Goal: Task Accomplishment & Management: Use online tool/utility

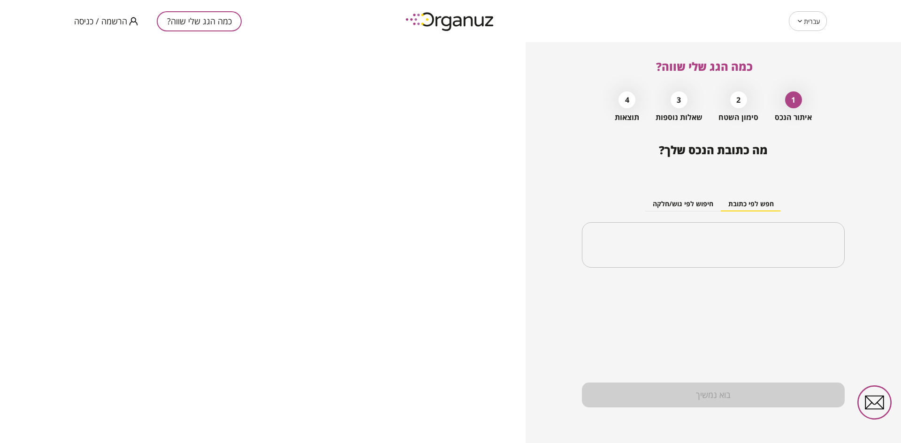
click at [99, 27] on div "כמה הגג שלי שווה? הרשמה / כניסה" at bounding box center [224, 21] width 301 height 42
click at [97, 19] on span "הרשמה / כניסה" at bounding box center [100, 20] width 53 height 9
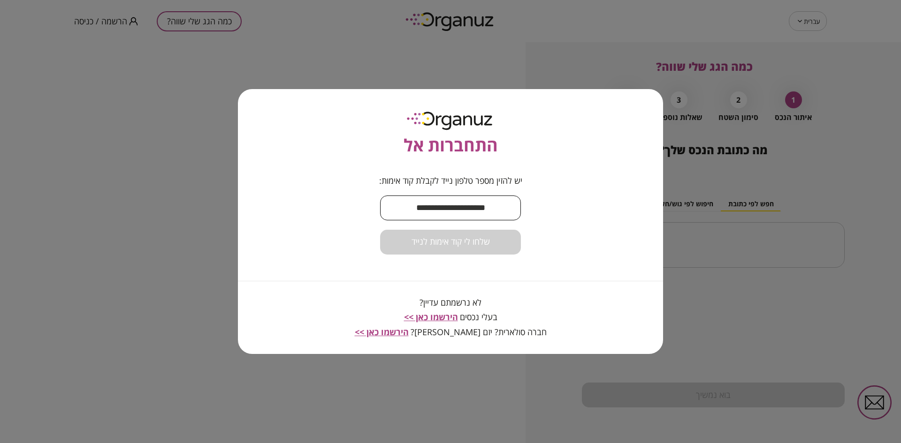
click at [435, 207] on input "text" at bounding box center [450, 208] width 141 height 28
type input "**********"
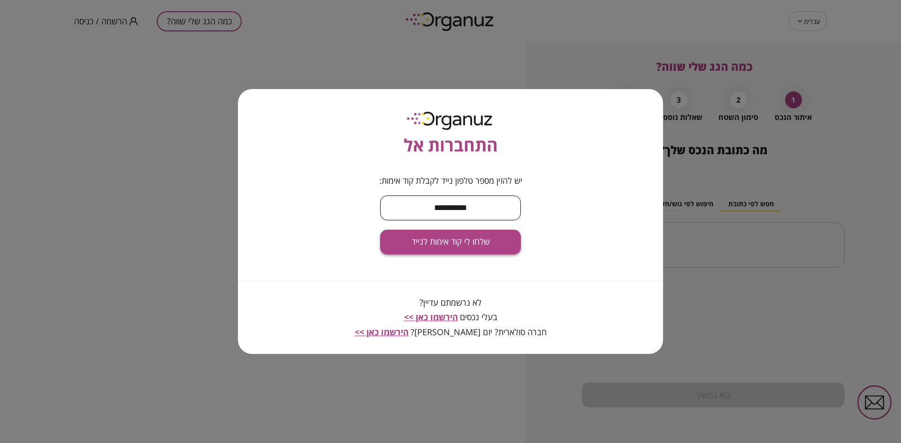
click at [446, 241] on span "שלחו לי קוד אימות לנייד" at bounding box center [451, 242] width 78 height 10
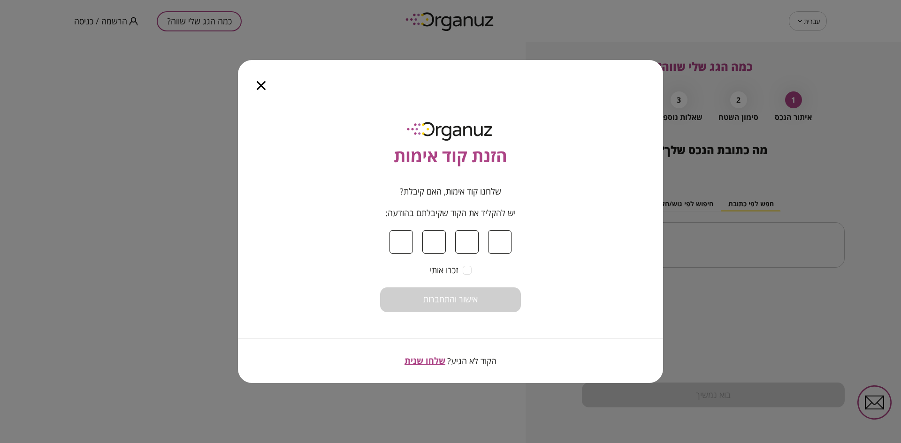
type input "*"
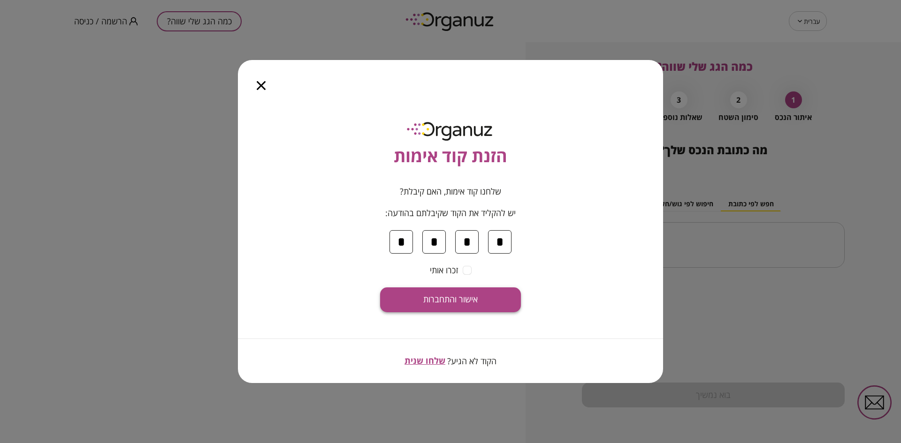
type input "*"
click at [456, 300] on span "אישור והתחברות" at bounding box center [450, 300] width 54 height 10
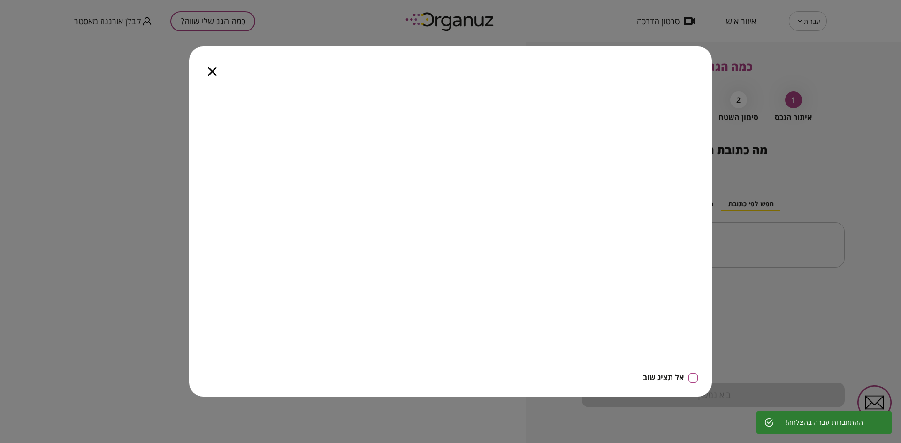
click at [214, 68] on icon "button" at bounding box center [212, 71] width 9 height 9
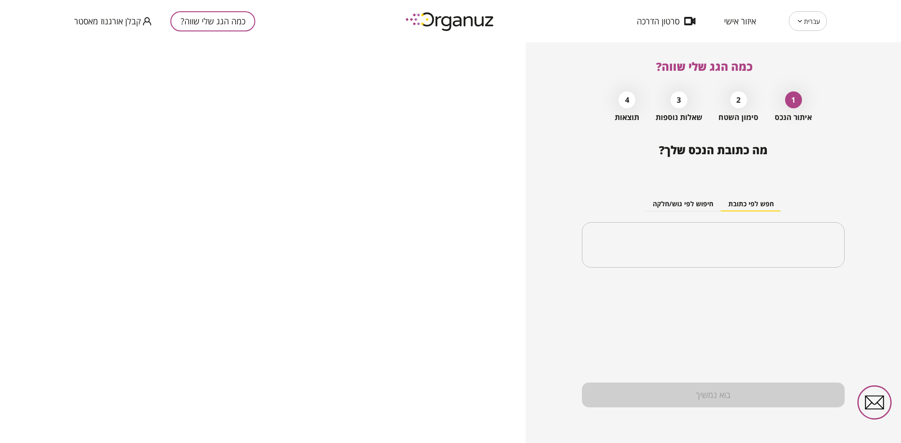
click at [738, 22] on span "איזור אישי" at bounding box center [740, 20] width 32 height 9
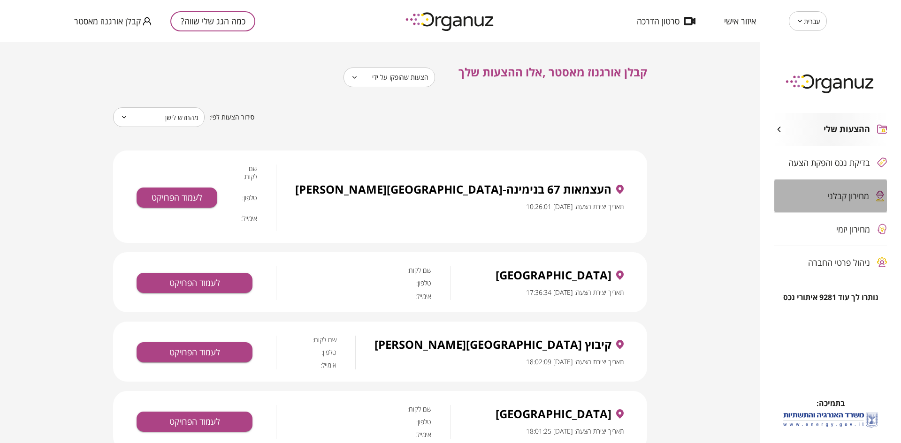
click at [845, 192] on span "מחירון קבלני" at bounding box center [848, 195] width 42 height 9
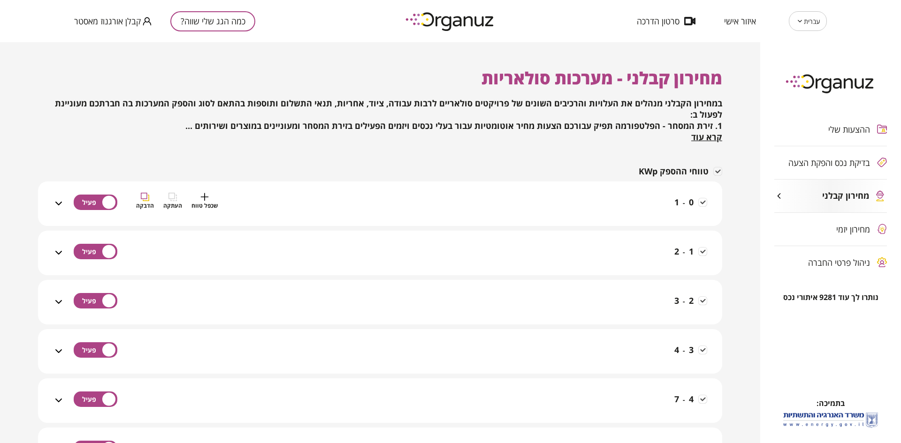
click at [506, 201] on div "0 - 1 שכפל טווח העתקה הדבקה" at bounding box center [385, 209] width 643 height 33
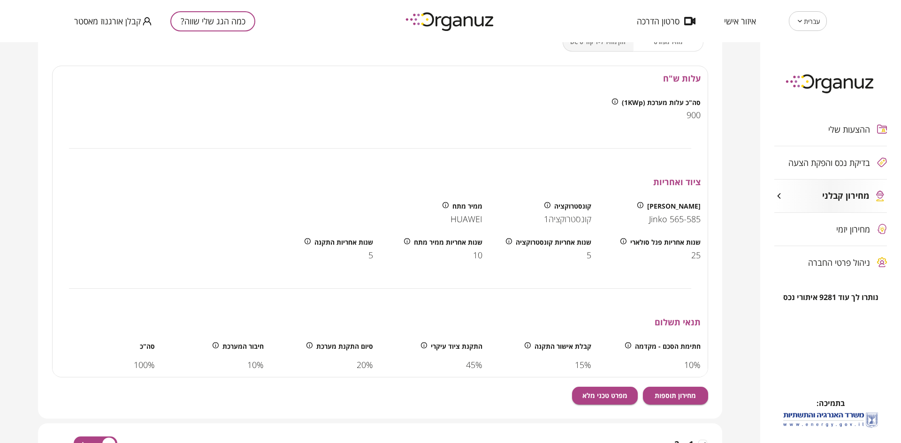
scroll to position [258, 0]
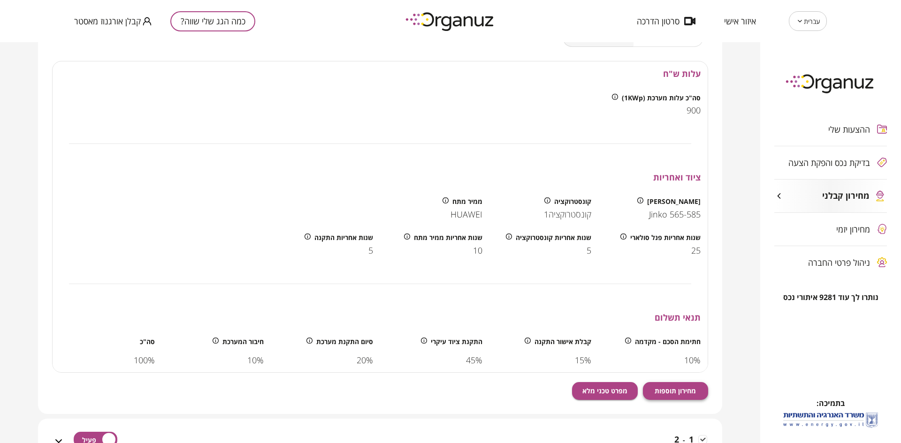
click at [674, 388] on span "מחירון תוספות" at bounding box center [675, 391] width 41 height 8
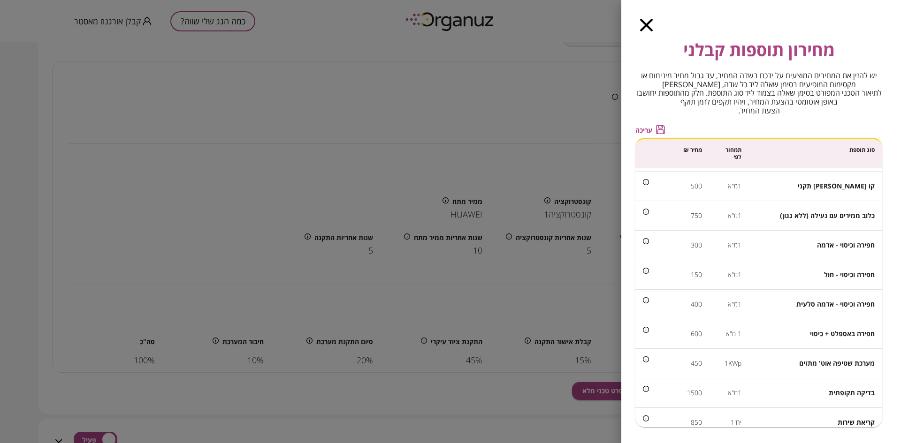
scroll to position [216, 0]
